Goal: Navigation & Orientation: Find specific page/section

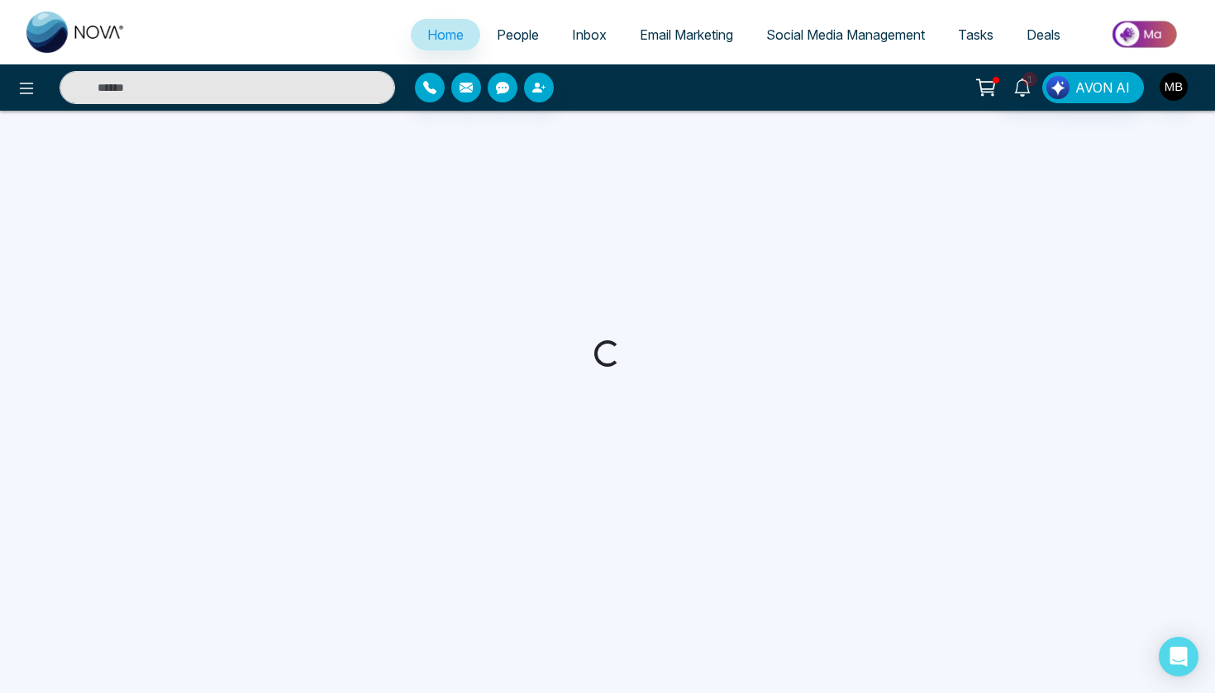
select select "*"
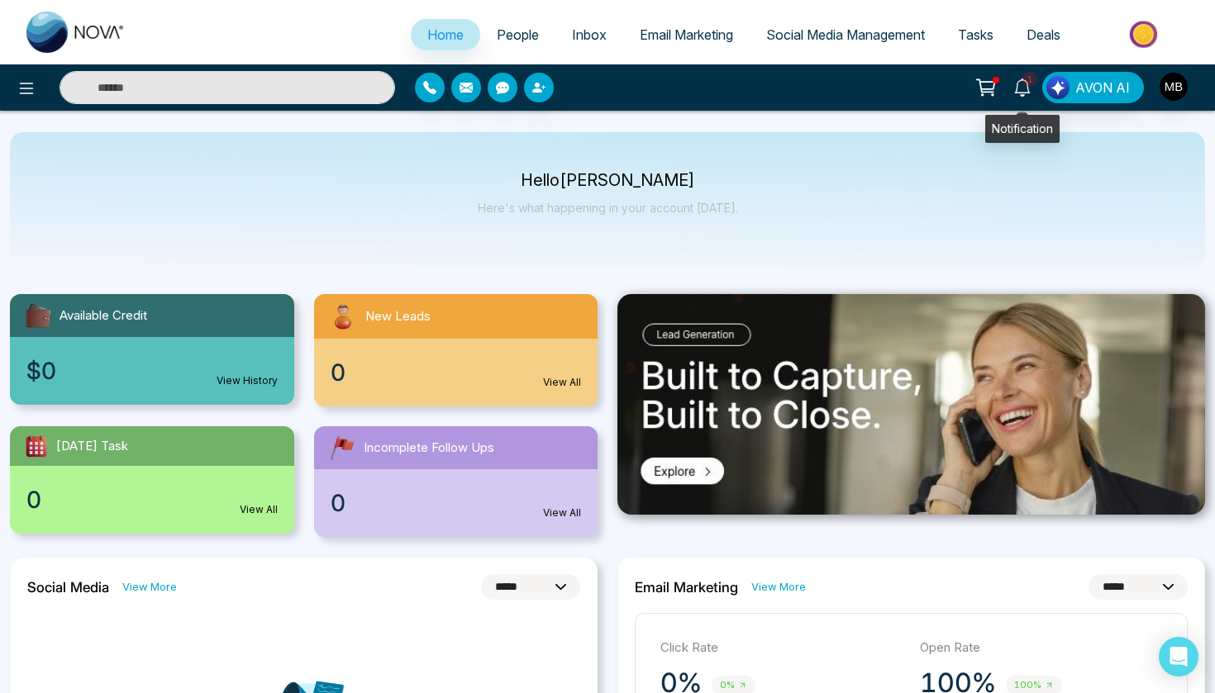
click at [1021, 87] on icon at bounding box center [1022, 87] width 18 height 18
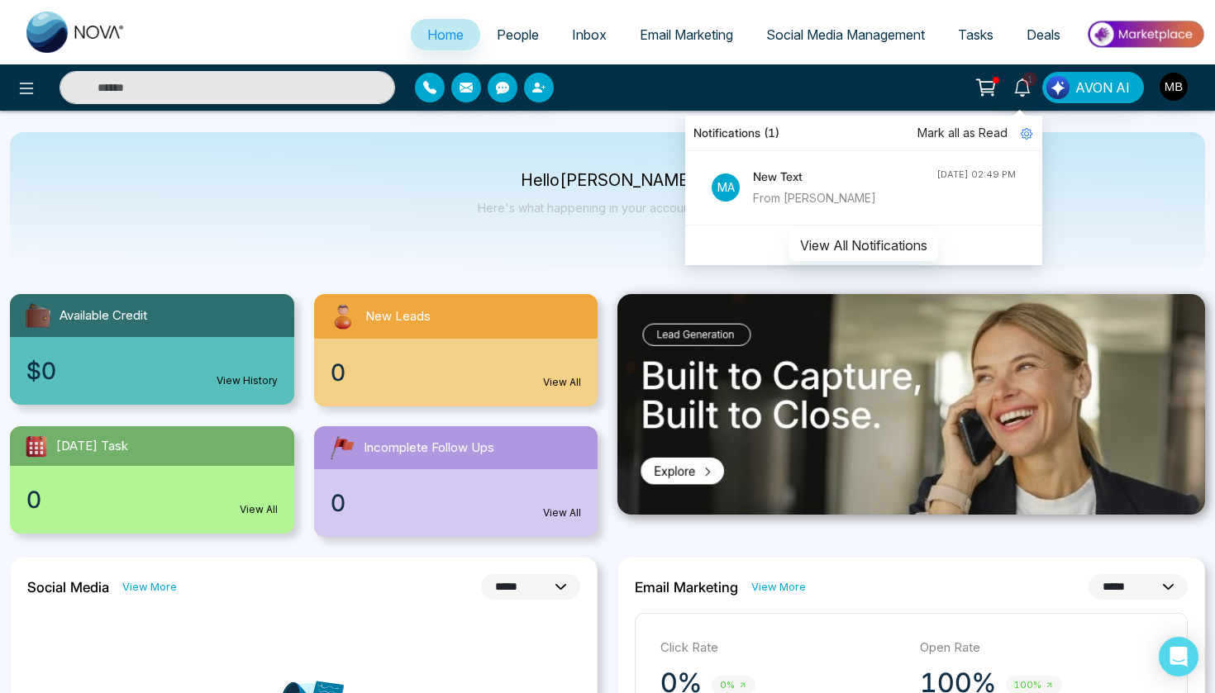
click at [821, 193] on div "From [PERSON_NAME]" at bounding box center [844, 198] width 183 height 18
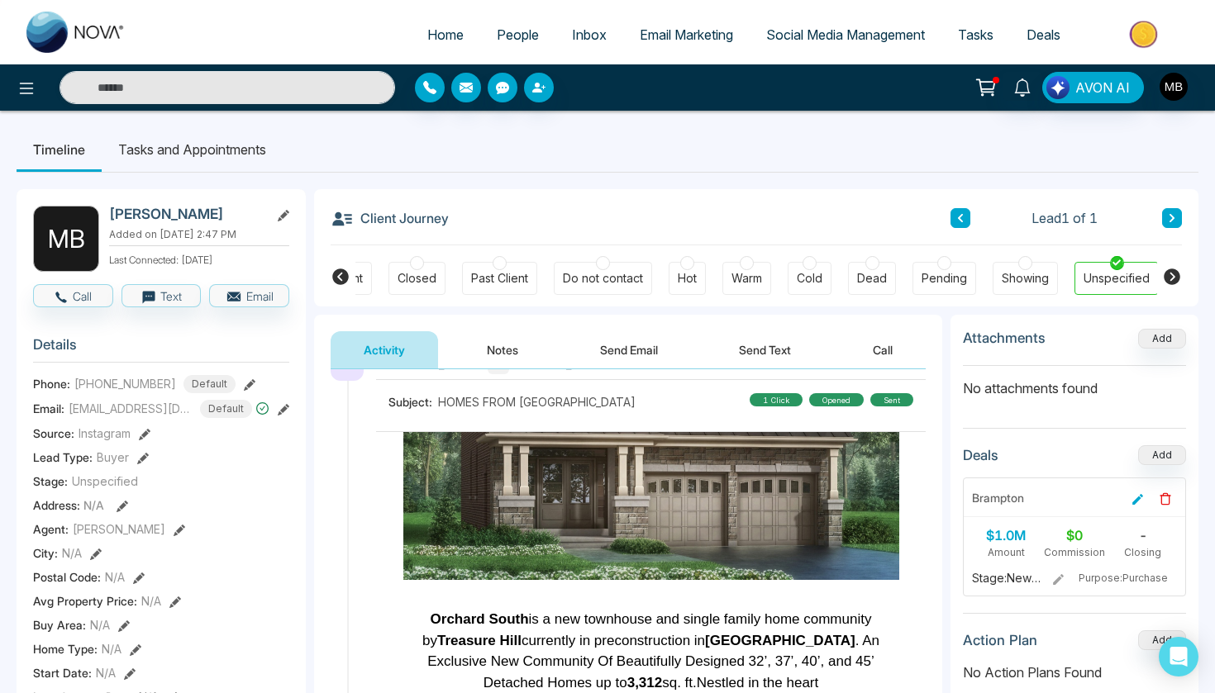
click at [450, 31] on span "Home" at bounding box center [445, 34] width 36 height 17
select select "*"
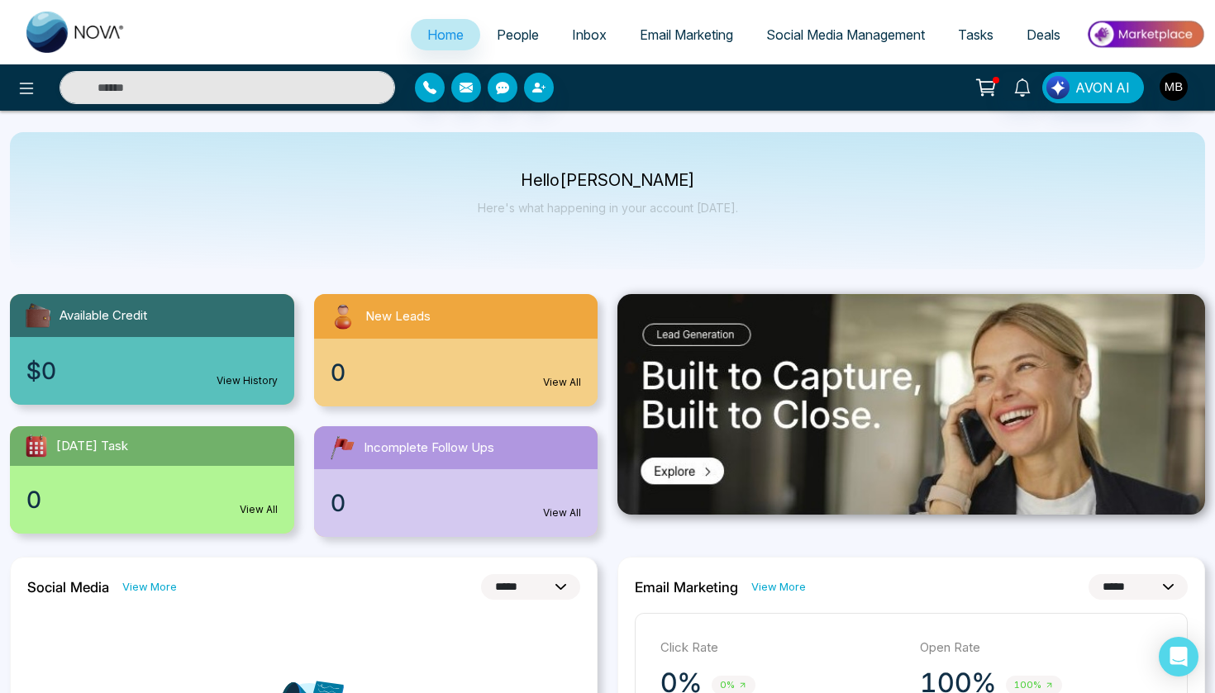
click at [505, 31] on span "People" at bounding box center [518, 34] width 42 height 17
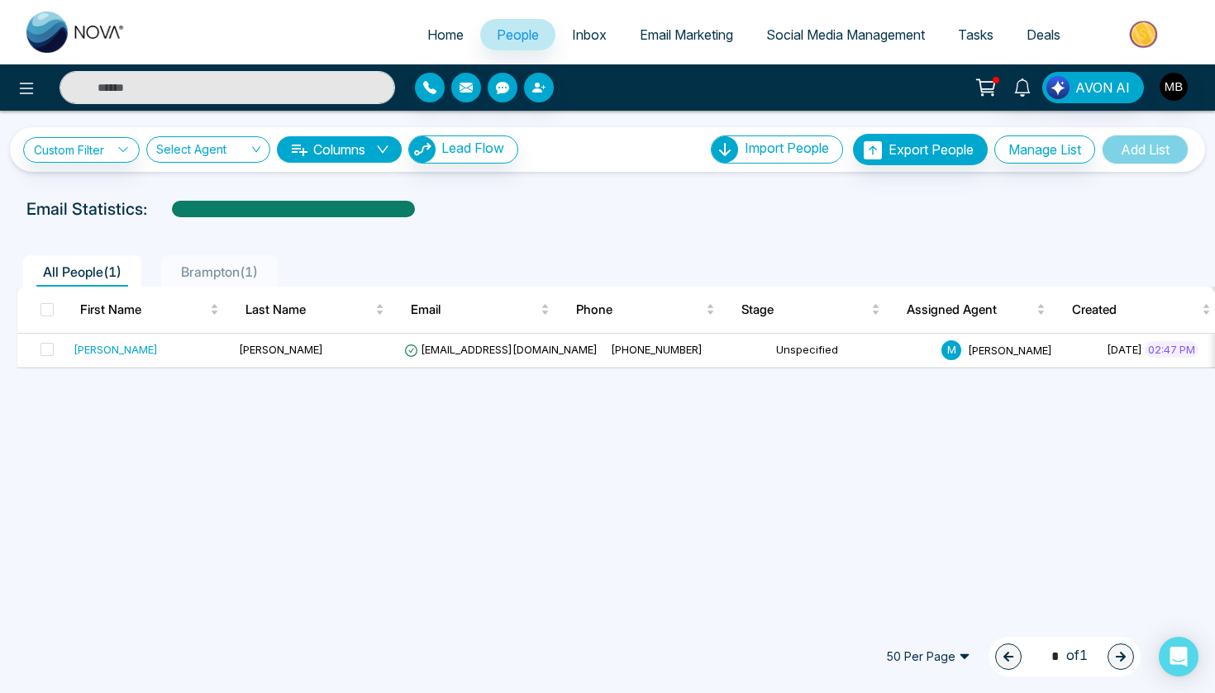
click at [241, 269] on span "Brampton ( 1 )" at bounding box center [219, 272] width 90 height 17
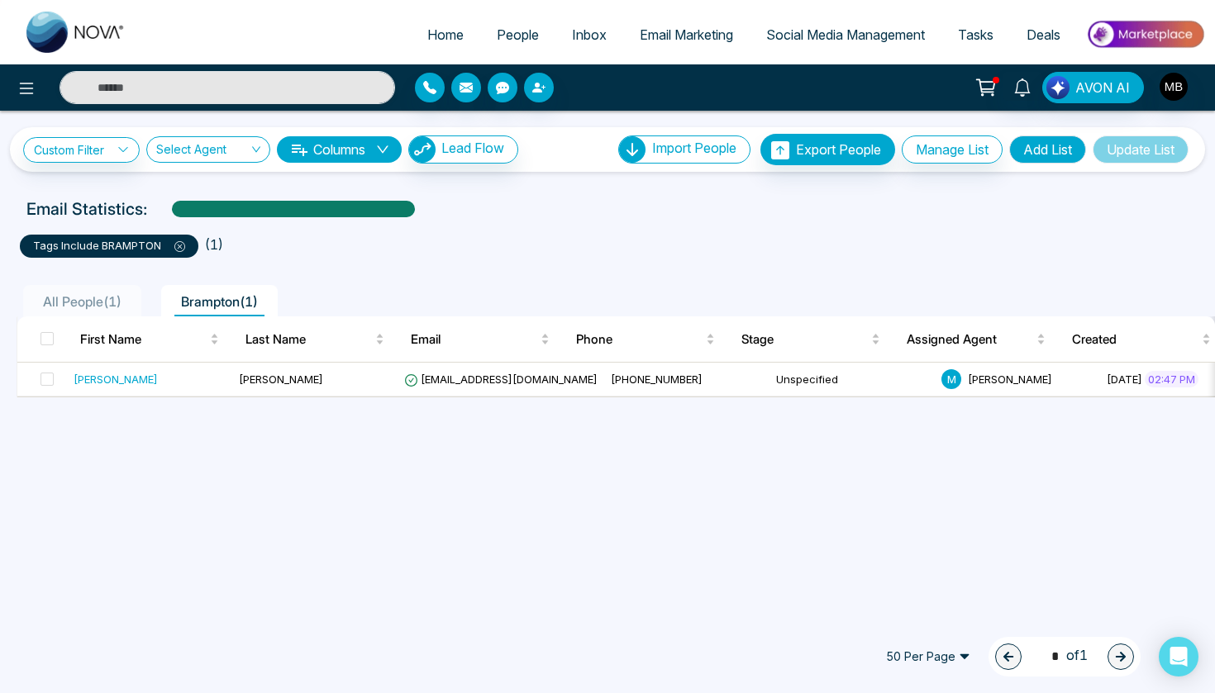
click at [95, 299] on span "All People ( 1 )" at bounding box center [82, 301] width 92 height 17
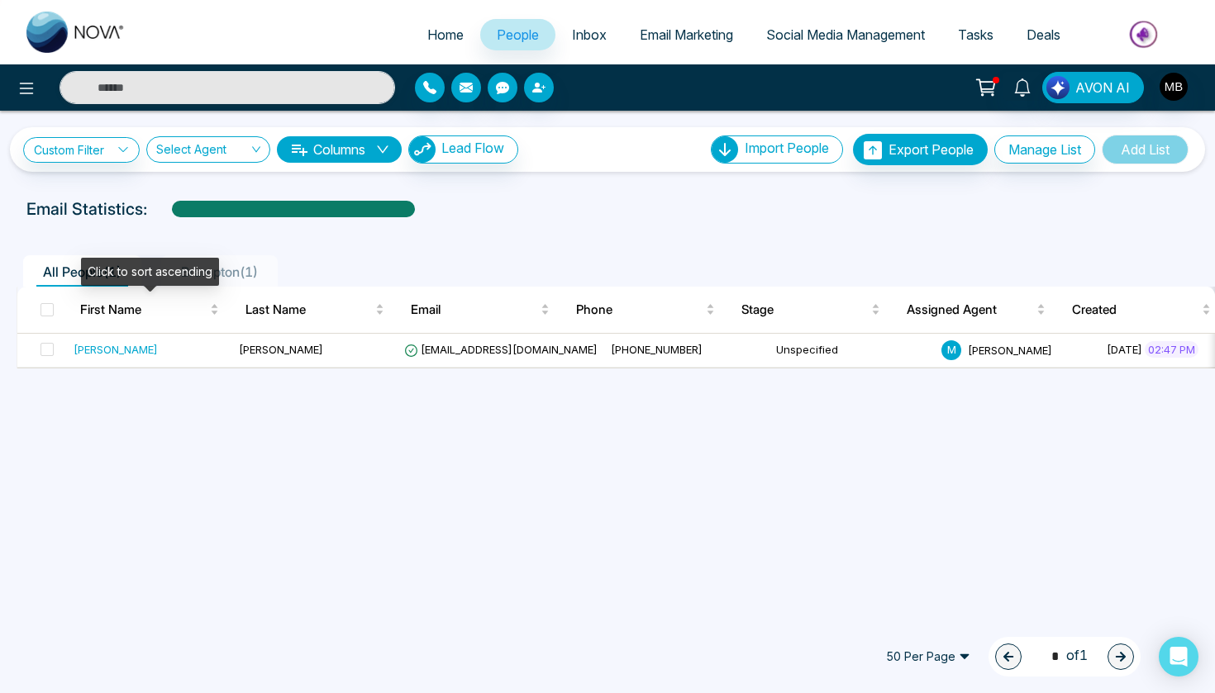
click at [85, 275] on div "Click to sort ascending" at bounding box center [150, 272] width 138 height 28
